Goal: Information Seeking & Learning: Understand process/instructions

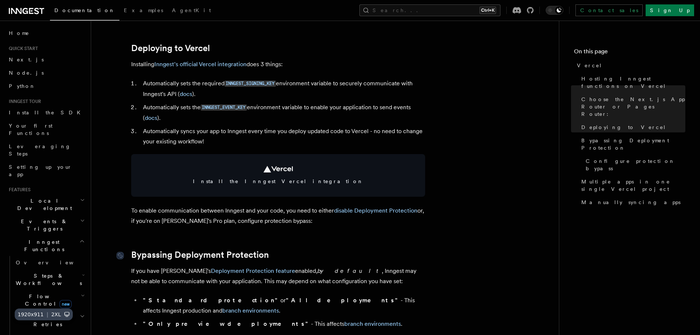
scroll to position [331, 0]
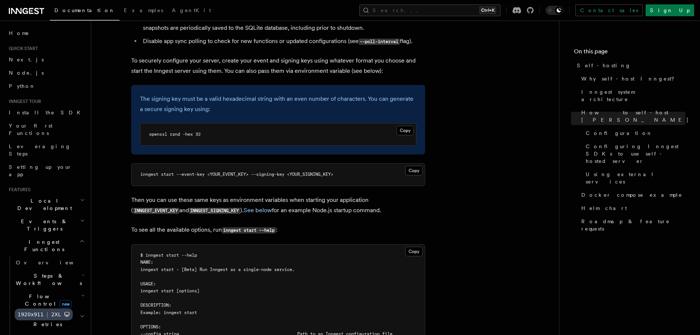
scroll to position [1065, 0]
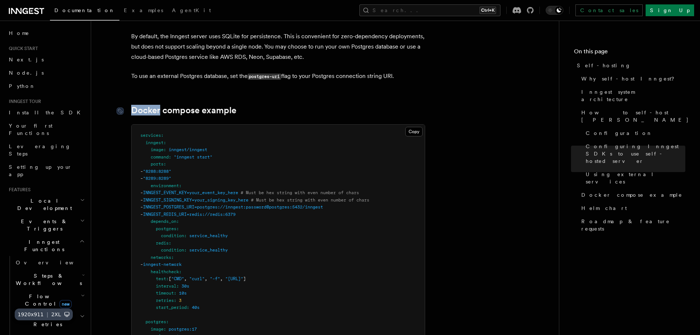
scroll to position [1901, 0]
click at [165, 138] on span ":" at bounding box center [164, 140] width 3 height 5
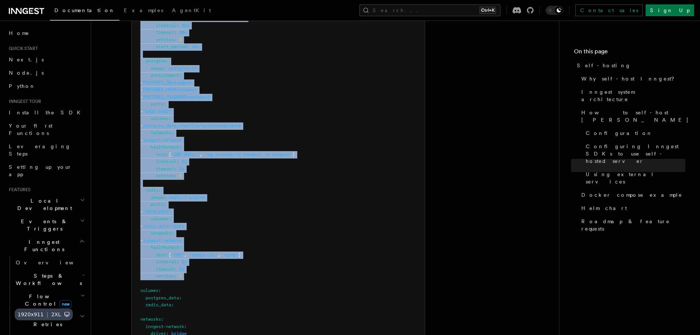
scroll to position [2195, 0]
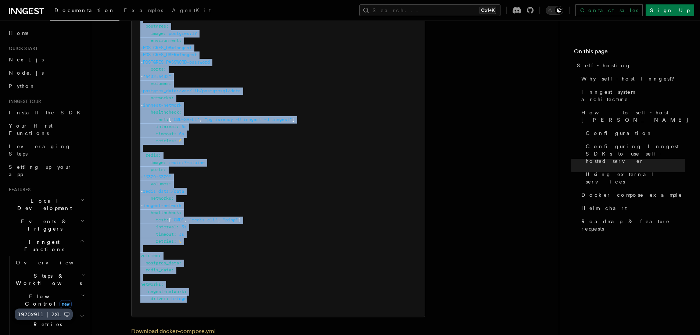
drag, startPoint x: 140, startPoint y: 118, endPoint x: 202, endPoint y: 281, distance: 173.9
click at [202, 281] on pre "services : inngest : image : inngest/inngest command : "inngest start" ports : …" at bounding box center [277, 72] width 293 height 487
copy code "services : inngest : image : inngest/inngest command : "inngest start" ports : …"
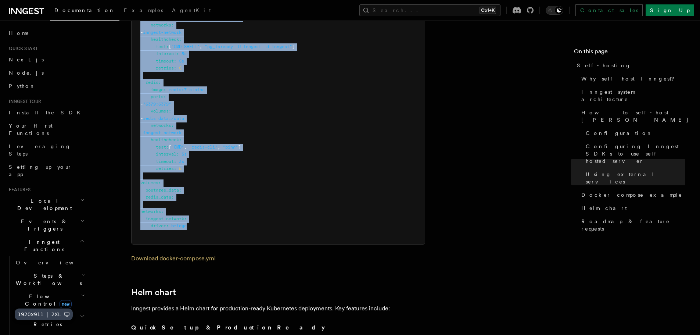
scroll to position [2268, 0]
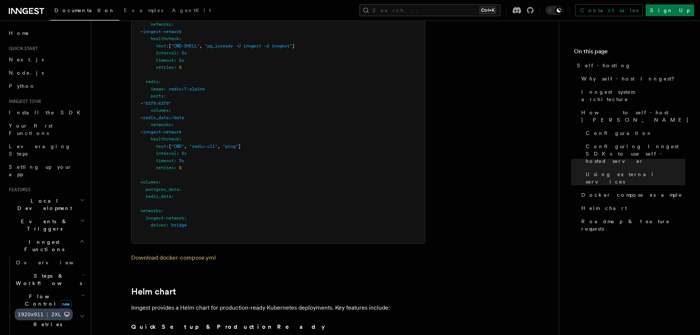
click at [187, 254] on link "Download docker-compose.yml" at bounding box center [173, 257] width 84 height 7
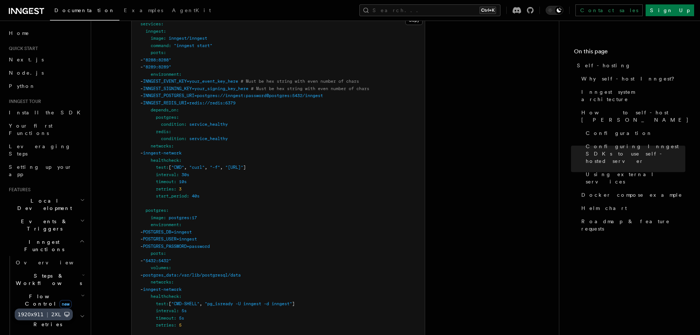
scroll to position [2011, 0]
drag, startPoint x: 288, startPoint y: 152, endPoint x: 277, endPoint y: 152, distance: 11.0
click at [243, 164] on span ""http://localhost:8288/health"" at bounding box center [234, 166] width 18 height 5
copy span "8288"
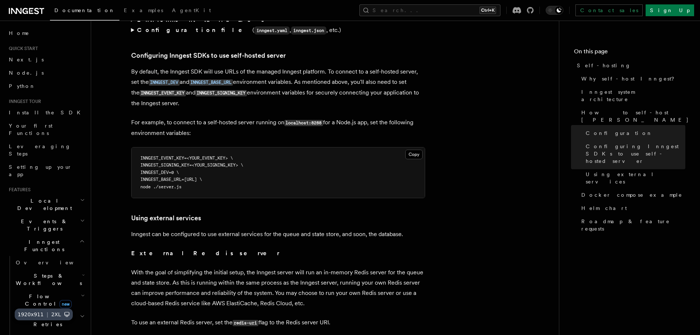
scroll to position [1574, 0]
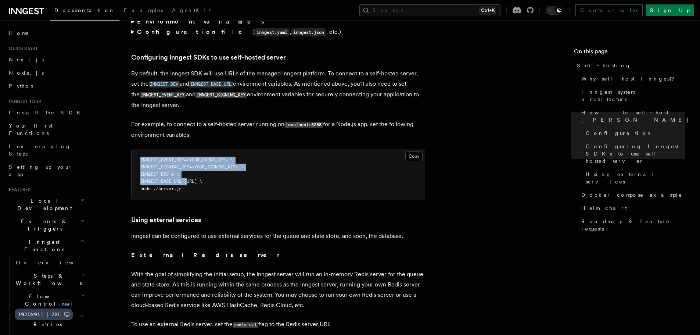
drag, startPoint x: 141, startPoint y: 142, endPoint x: 187, endPoint y: 164, distance: 50.8
click at [187, 164] on code "INNGEST_EVENT_KEY=<YOUR_EVENT_KEY> \ INNGEST_SIGNING_KEY=<YOUR_SIGNING_KEY> \ I…" at bounding box center [191, 174] width 103 height 34
click at [187, 179] on span "INNGEST_BASE_URL=http://localhost:8288 \" at bounding box center [171, 181] width 62 height 5
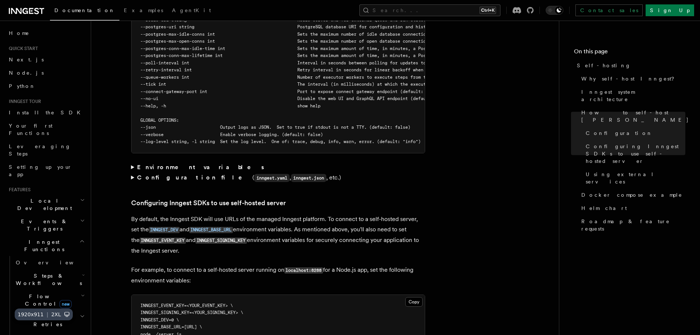
scroll to position [1427, 0]
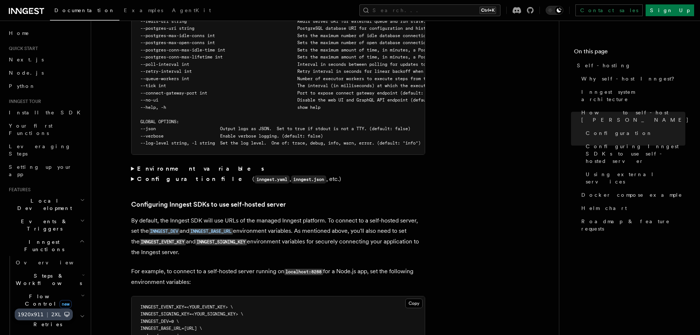
click at [132, 163] on summary "Environment variables" at bounding box center [278, 168] width 294 height 10
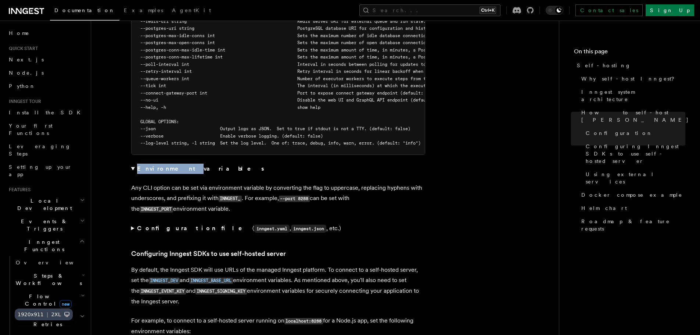
click at [132, 163] on summary "Environment variables" at bounding box center [278, 168] width 294 height 10
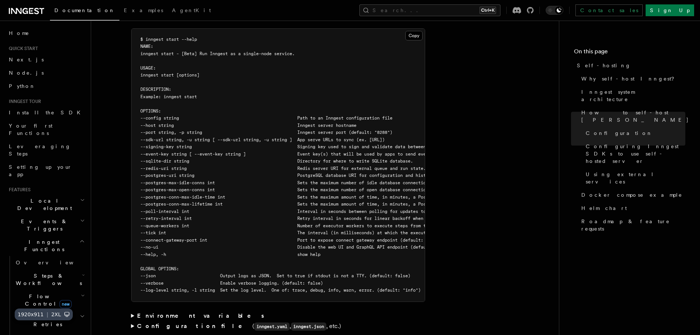
click at [208, 173] on span "--postgres-uri string PostgreSQL database URI for configuration and history per…" at bounding box center [340, 175] width 401 height 5
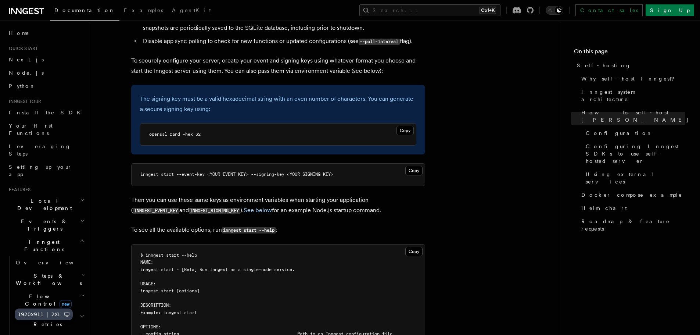
scroll to position [1059, 0]
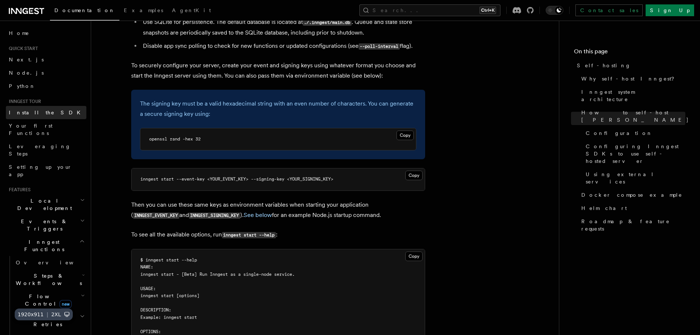
click at [40, 112] on span "Install the SDK" at bounding box center [47, 112] width 76 height 6
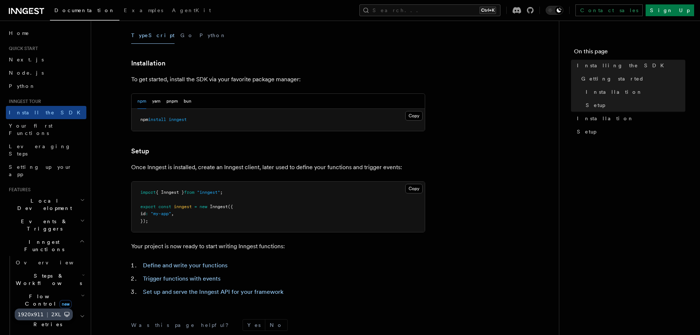
scroll to position [276, 0]
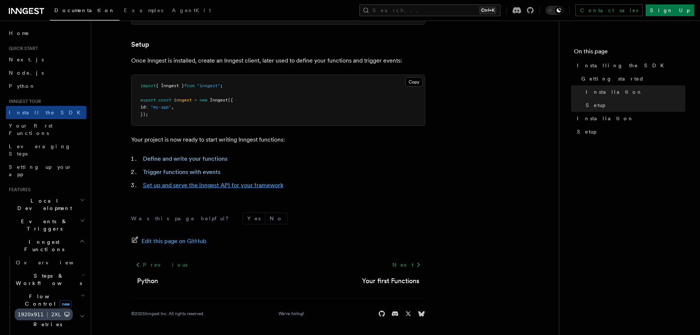
click at [210, 186] on link "Set up and serve the Inngest API for your framework" at bounding box center [213, 184] width 140 height 7
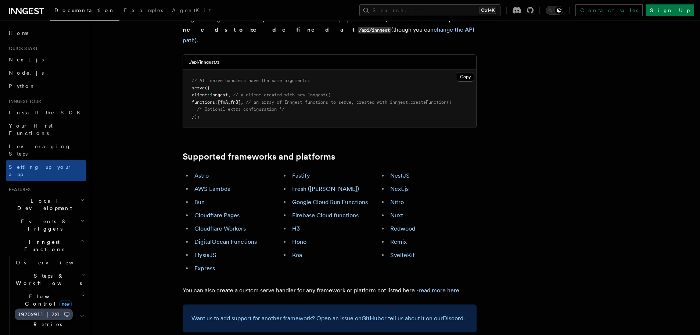
scroll to position [367, 0]
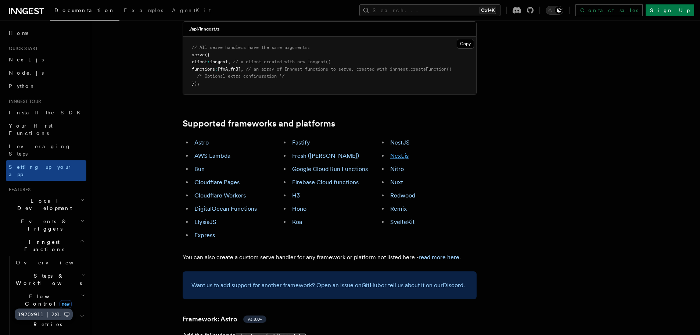
click at [400, 152] on link "Next.js" at bounding box center [399, 155] width 18 height 7
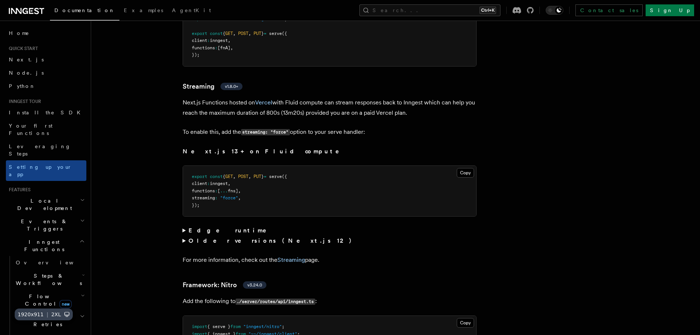
scroll to position [4910, 0]
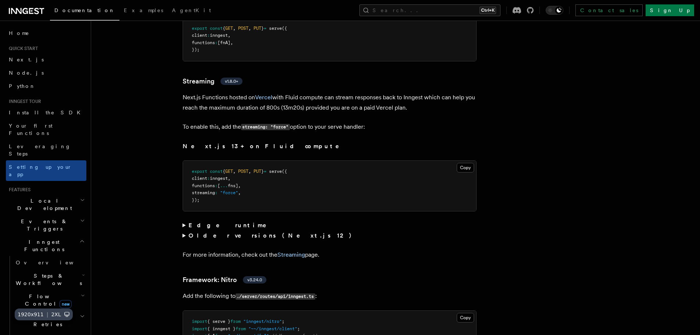
click at [215, 221] on strong "Edge runtime" at bounding box center [232, 224] width 88 height 7
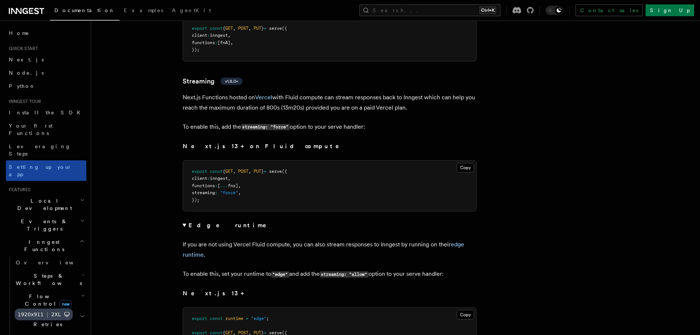
click at [39, 164] on span "Setting up your app" at bounding box center [40, 170] width 63 height 13
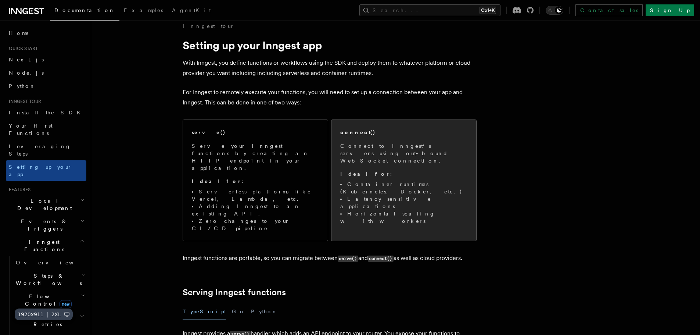
scroll to position [37, 0]
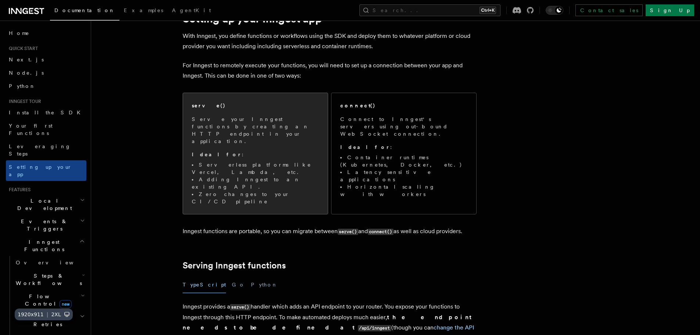
click at [260, 161] on li "Serverless platforms like Vercel, Lambda, etc." at bounding box center [255, 168] width 127 height 15
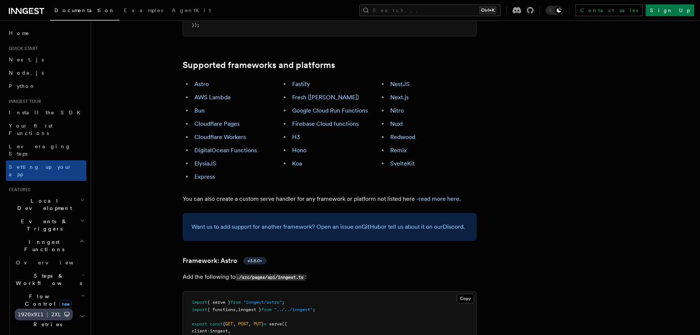
scroll to position [408, 0]
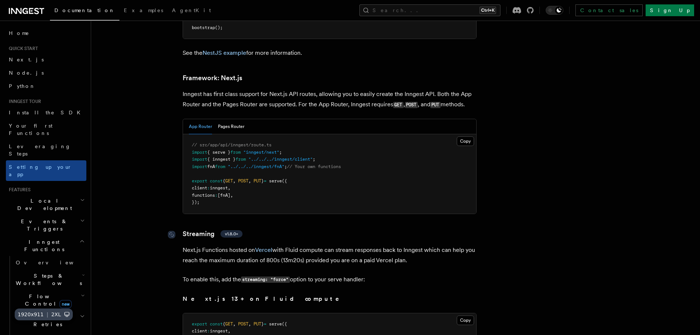
click at [199, 228] on link "Streaming v1.8.0+" at bounding box center [213, 233] width 60 height 10
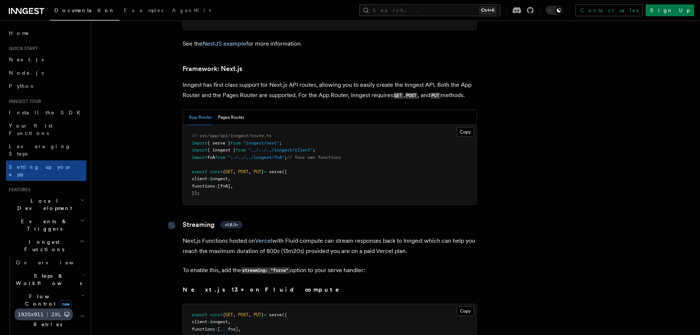
scroll to position [4735, 0]
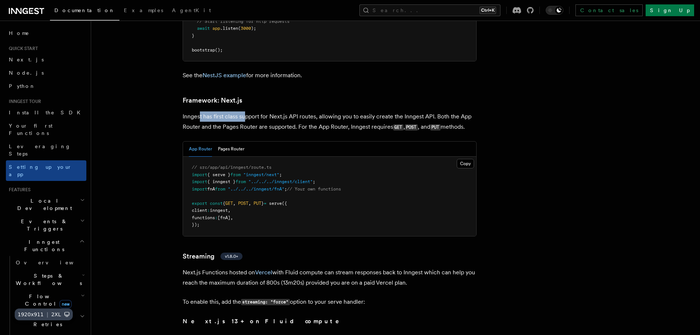
drag, startPoint x: 212, startPoint y: 84, endPoint x: 252, endPoint y: 83, distance: 40.4
click at [248, 111] on p "Inngest has first class support for Next.js API routes, allowing you to easily …" at bounding box center [330, 121] width 294 height 21
click at [252, 111] on p "Inngest has first class support for Next.js API routes, allowing you to easily …" at bounding box center [330, 121] width 294 height 21
click at [234, 141] on button "Pages Router" at bounding box center [231, 148] width 26 height 15
click at [216, 141] on div "App Router Pages Router" at bounding box center [216, 148] width 55 height 15
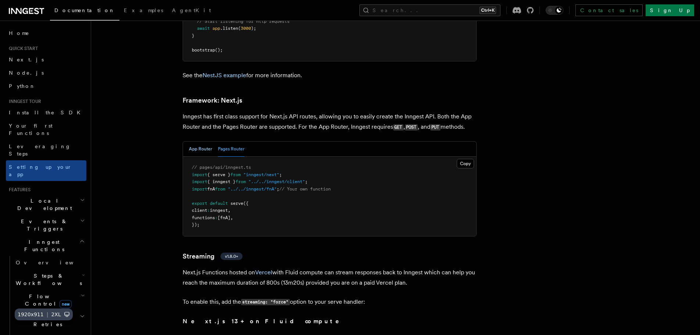
click at [211, 141] on button "App Router" at bounding box center [200, 148] width 23 height 15
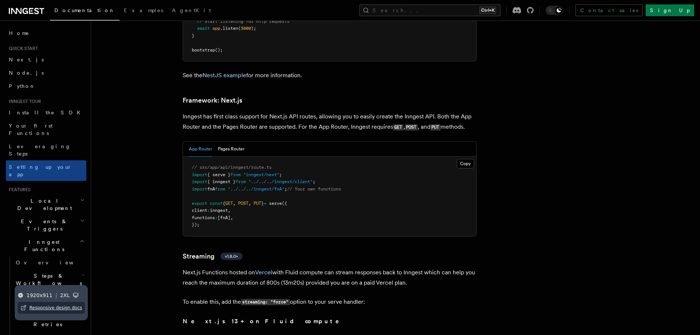
click at [22, 289] on section "1920 x 911 | 2xl Responsive design docs" at bounding box center [51, 302] width 73 height 35
click at [22, 292] on icon at bounding box center [21, 295] width 6 height 6
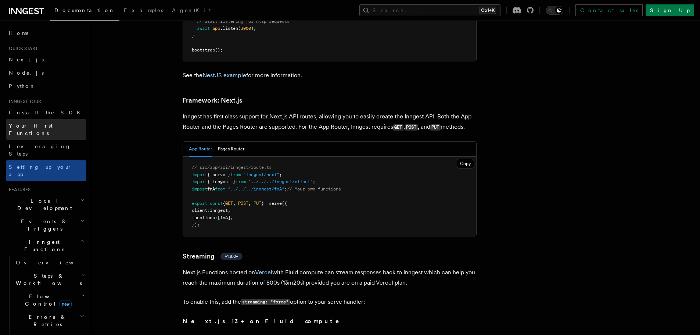
click at [43, 128] on span "Your first Functions" at bounding box center [31, 129] width 44 height 13
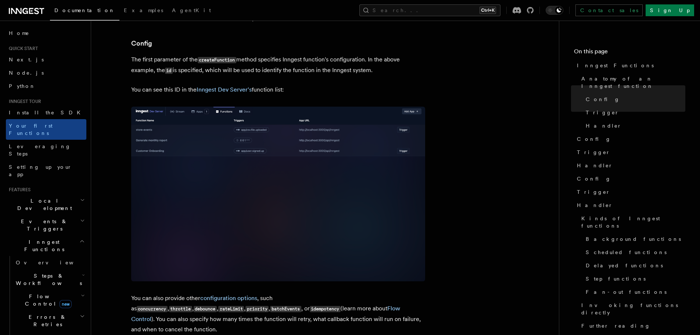
scroll to position [441, 0]
click at [151, 86] on p "You can see this ID in the Inngest Dev Server's function list:" at bounding box center [278, 91] width 294 height 10
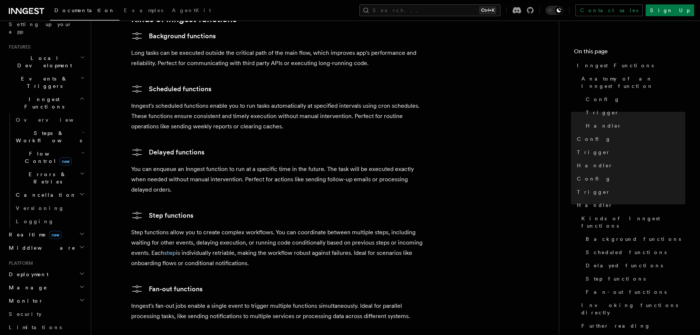
scroll to position [184, 0]
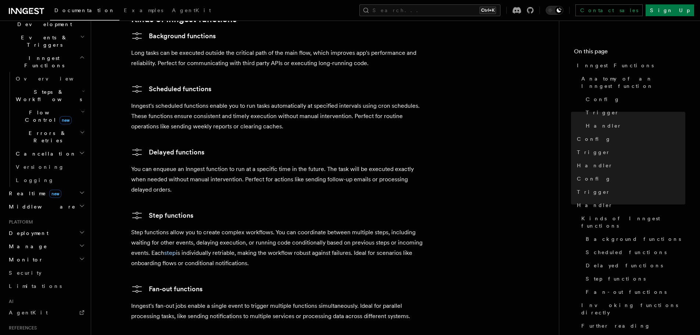
click at [15, 187] on h2 "Realtime new" at bounding box center [46, 193] width 80 height 13
click at [47, 217] on span "React hooks / Next.js" at bounding box center [48, 223] width 65 height 13
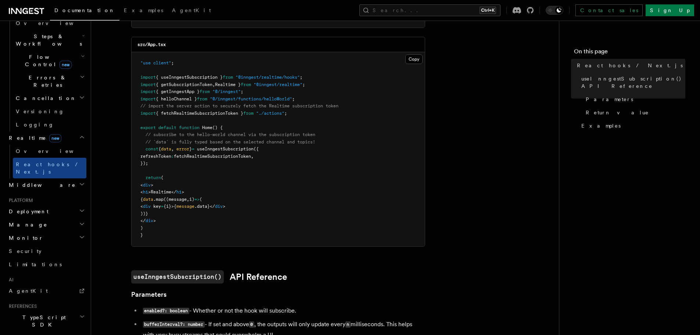
scroll to position [280, 0]
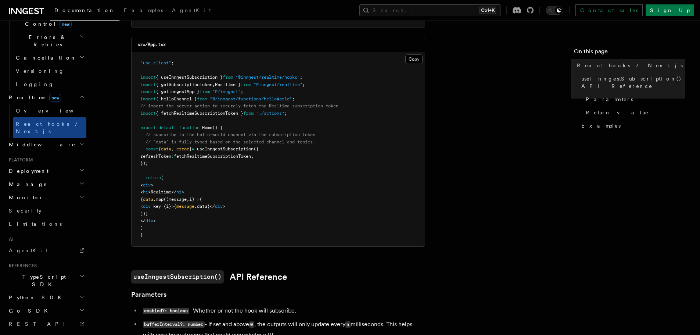
click at [36, 167] on span "Deployment" at bounding box center [27, 170] width 43 height 7
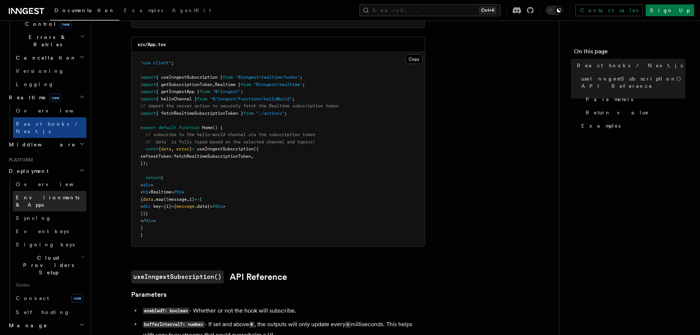
click at [48, 194] on span "Environments & Apps" at bounding box center [48, 200] width 64 height 13
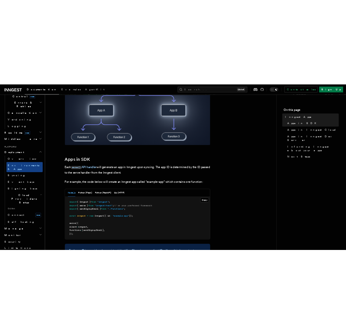
scroll to position [294, 0]
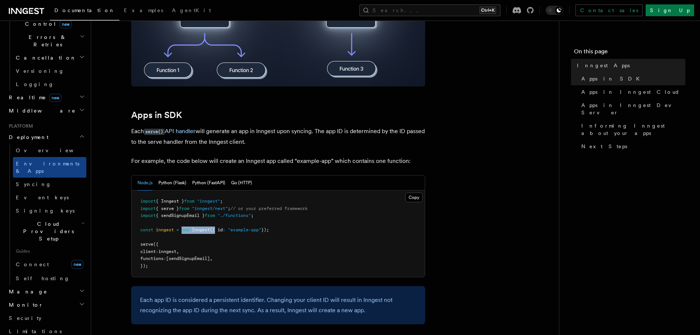
drag, startPoint x: 183, startPoint y: 228, endPoint x: 217, endPoint y: 230, distance: 33.9
click at [217, 230] on span "const inngest = new Inngest ({ id : "example-app" });" at bounding box center [204, 229] width 129 height 5
copy span "new Inngest ({"
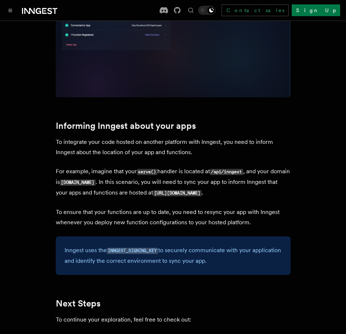
scroll to position [1028, 0]
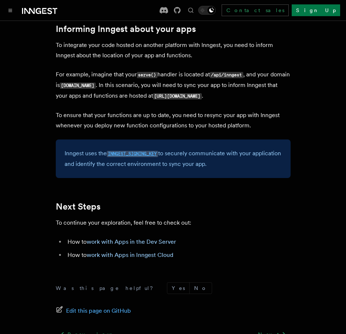
click at [129, 152] on code "INNGEST_SIGNING_KEY" at bounding box center [132, 154] width 51 height 6
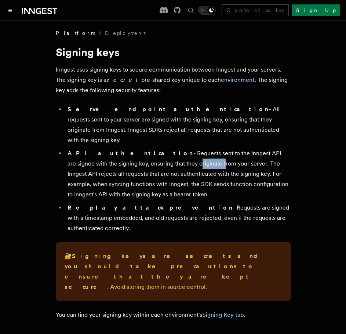
click at [129, 152] on li "API authentication - Requests sent to the Inngest API are signed with the signi…" at bounding box center [178, 173] width 226 height 51
click at [111, 70] on p "Inngest uses signing keys to secure communication between Inngest and your serv…" at bounding box center [173, 80] width 235 height 31
drag, startPoint x: 58, startPoint y: 80, endPoint x: 75, endPoint y: 80, distance: 16.9
click at [75, 80] on p "Inngest uses signing keys to secure communication between Inngest and your serv…" at bounding box center [173, 80] width 235 height 31
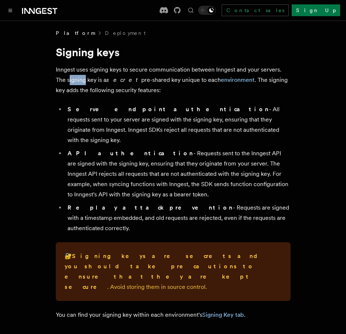
click at [75, 80] on p "Inngest uses signing keys to secure communication between Inngest and your serv…" at bounding box center [173, 80] width 235 height 31
drag, startPoint x: 143, startPoint y: 81, endPoint x: 156, endPoint y: 81, distance: 13.2
click at [156, 81] on p "Inngest uses signing keys to secure communication between Inngest and your serv…" at bounding box center [173, 80] width 235 height 31
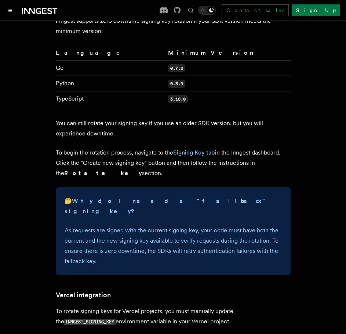
scroll to position [608, 0]
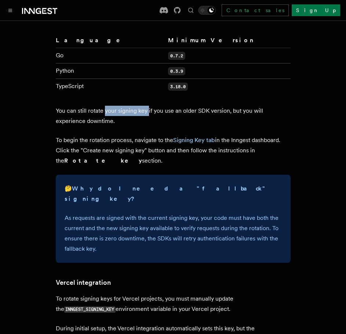
drag, startPoint x: 162, startPoint y: 69, endPoint x: 170, endPoint y: 69, distance: 8.4
click at [169, 106] on p "You can still rotate your signing key if you use an older SDK version, but you …" at bounding box center [173, 116] width 235 height 21
click at [174, 106] on p "You can still rotate your signing key if you use an older SDK version, but you …" at bounding box center [173, 116] width 235 height 21
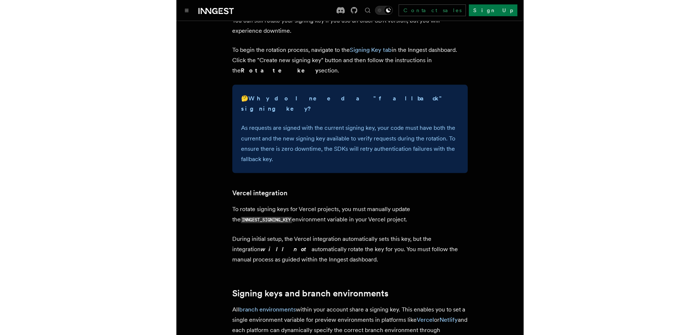
scroll to position [718, 0]
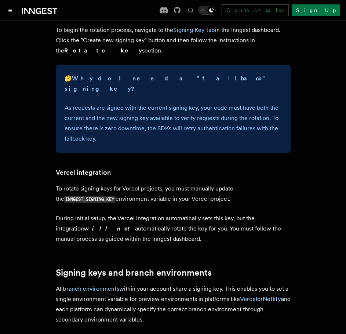
click at [70, 197] on code "INNGEST_SIGNING_KEY" at bounding box center [89, 200] width 51 height 6
copy p "INNGEST_SIGNING_KEY"
